Goal: Entertainment & Leisure: Consume media (video, audio)

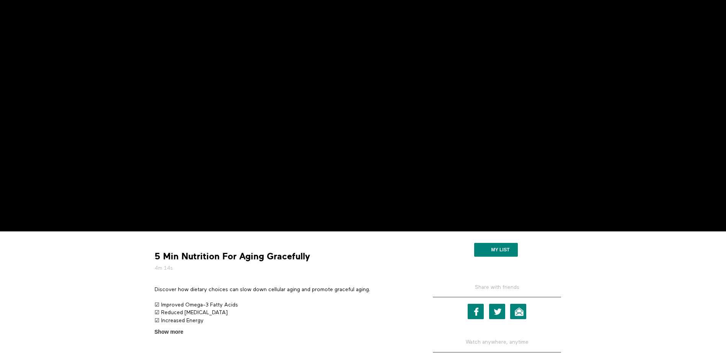
scroll to position [38, 0]
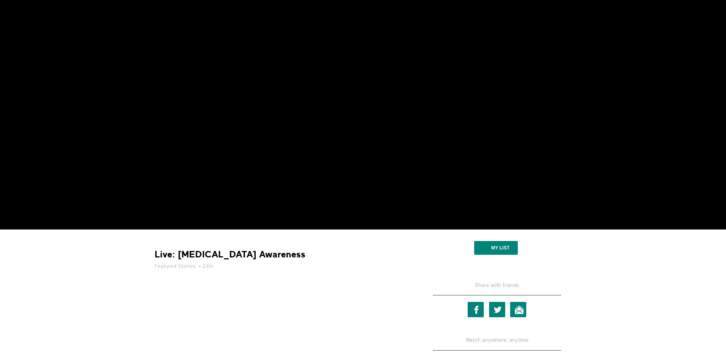
scroll to position [77, 0]
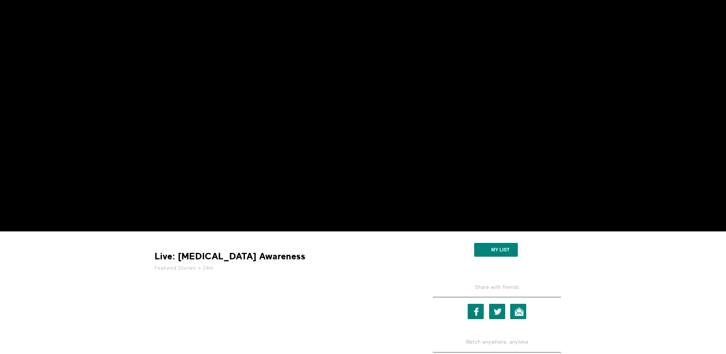
click at [652, 307] on section "Live: [MEDICAL_DATA] Awareness Featured Stories • 24m My list Share with friend…" at bounding box center [363, 316] width 726 height 170
